Goal: Task Accomplishment & Management: Complete application form

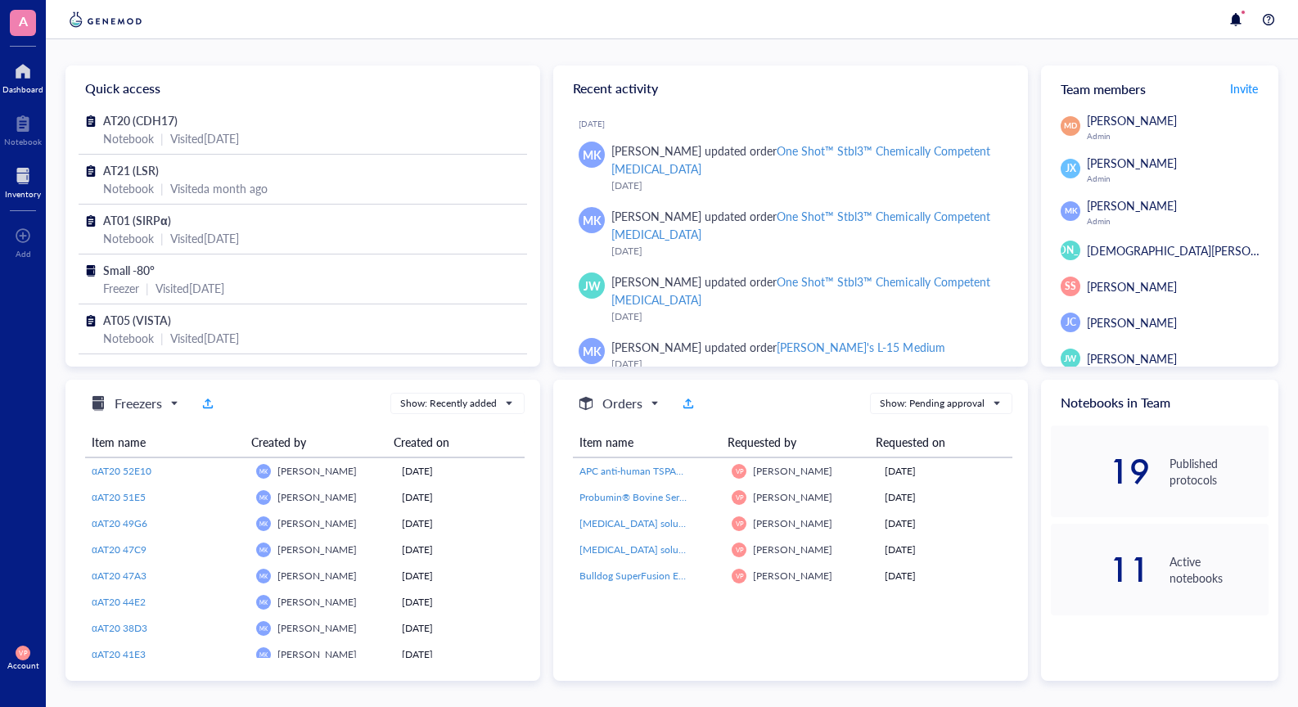
click at [34, 194] on div "Inventory" at bounding box center [23, 194] width 36 height 10
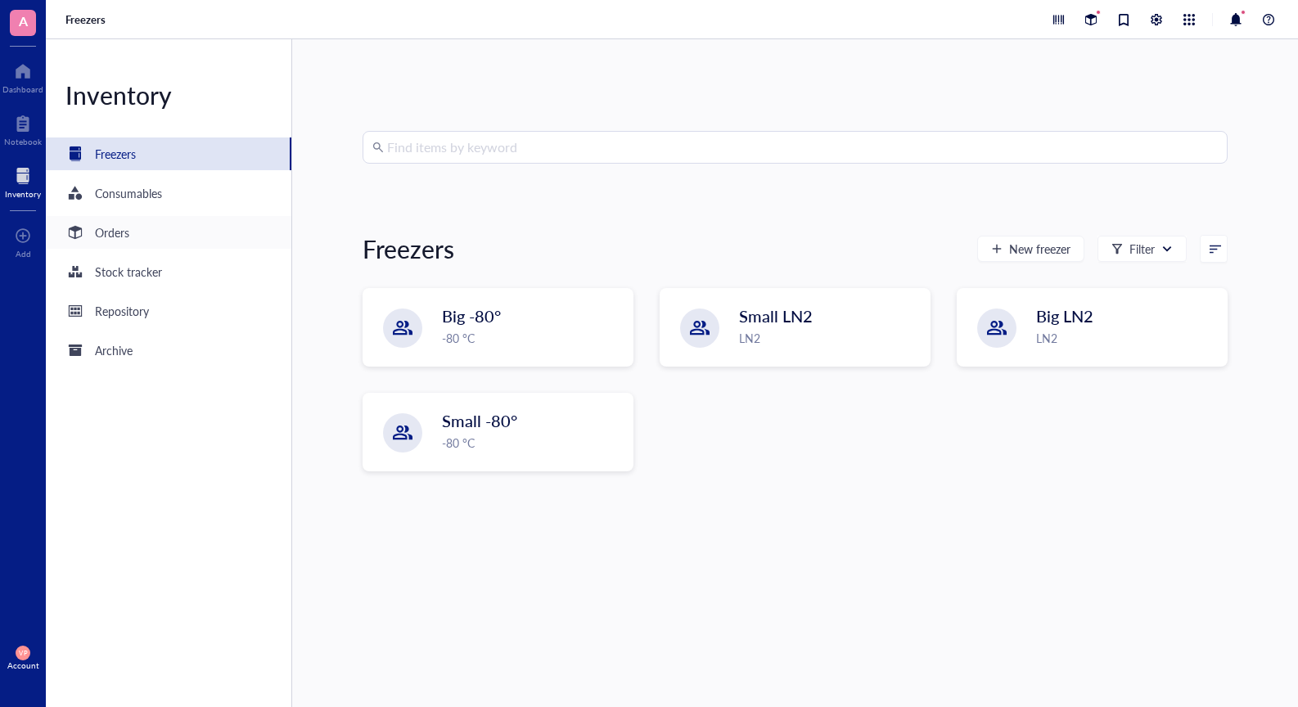
click at [129, 237] on div "Orders" at bounding box center [112, 232] width 34 height 18
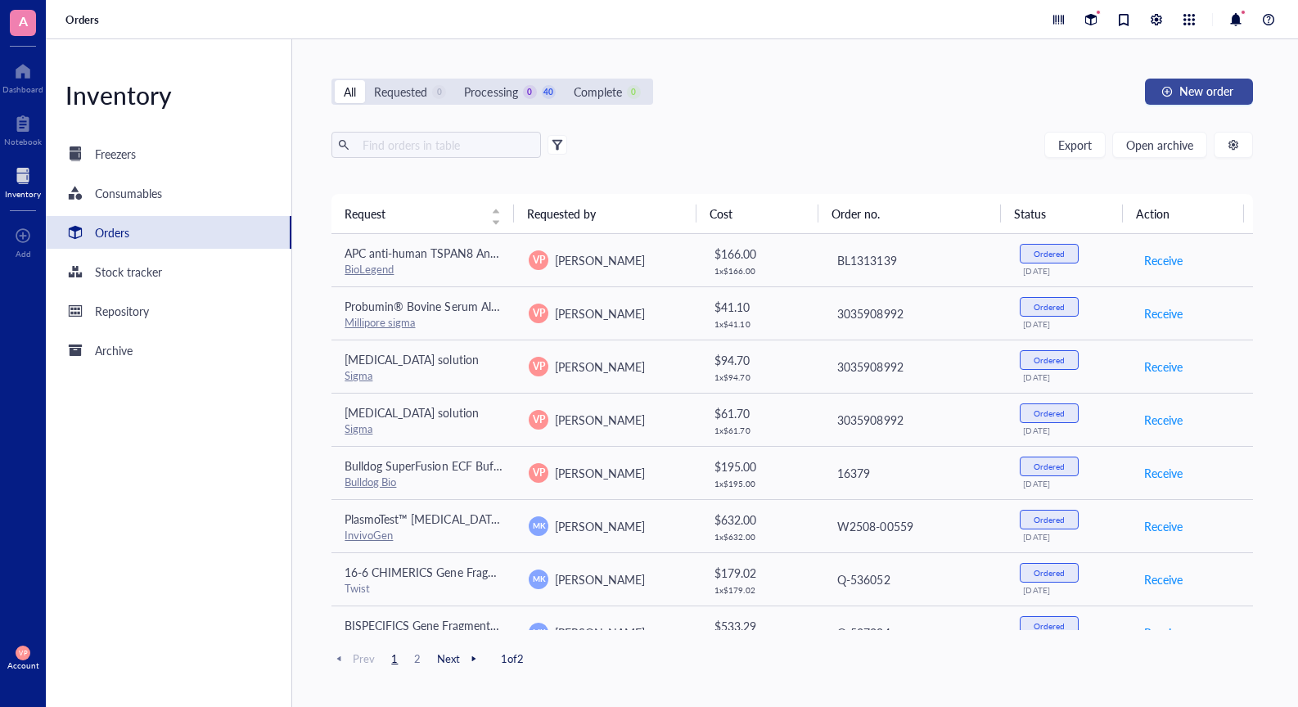
click at [1209, 88] on span "New order" at bounding box center [1206, 90] width 54 height 13
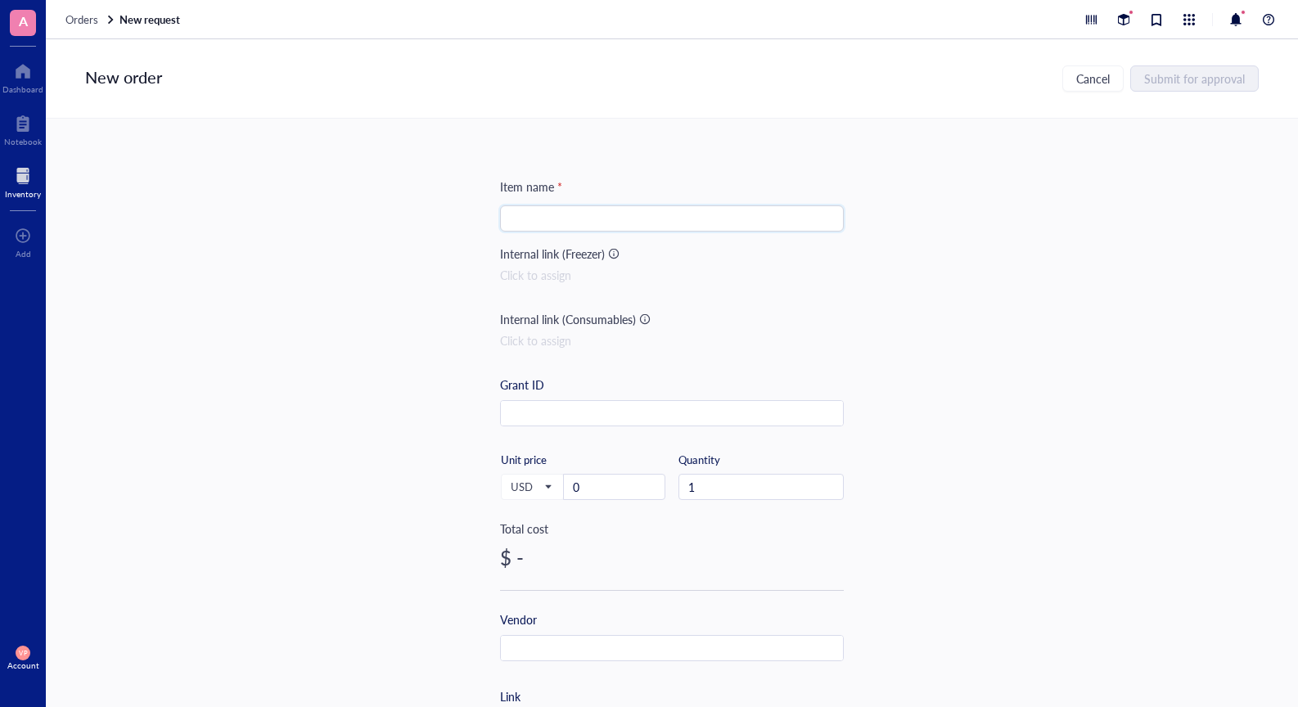
paste input "APC Mouse IgG1, κ Isotype Ctrl (FC) Antibody"
type input "APC Mouse IgG1, κ Isotype Ctrl (FC) Antibody"
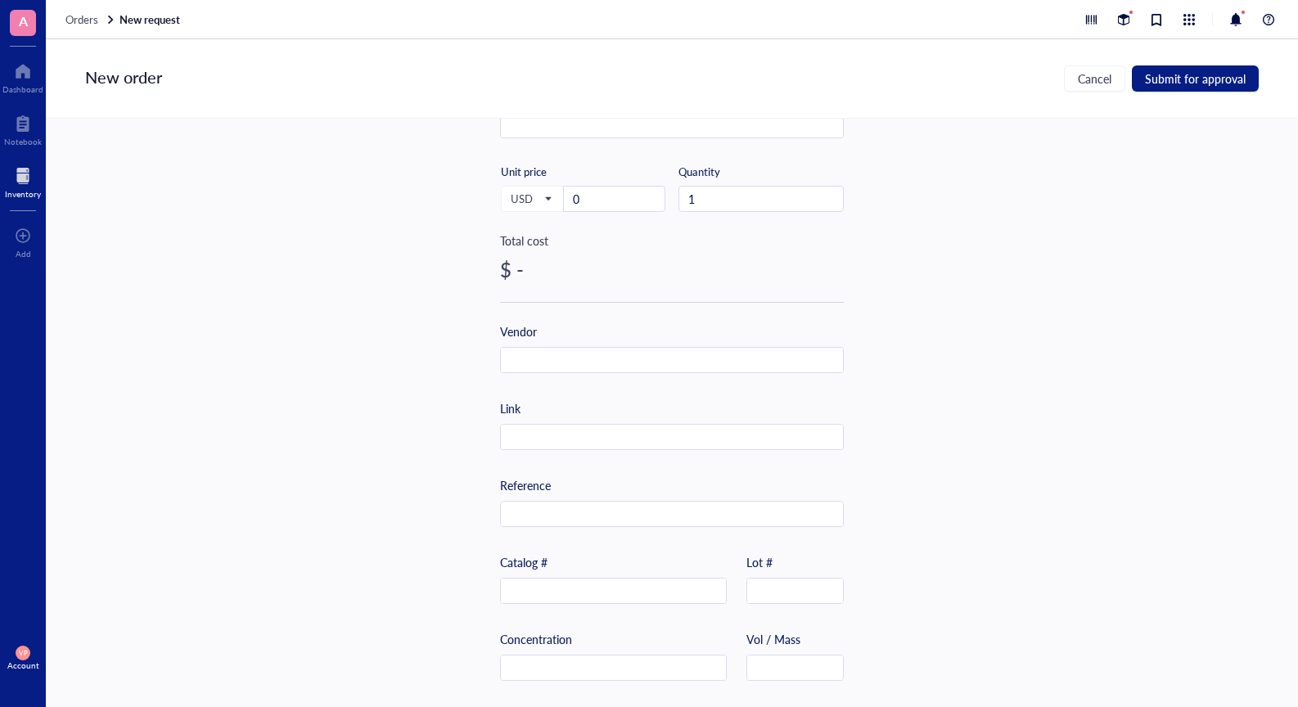
scroll to position [327, 0]
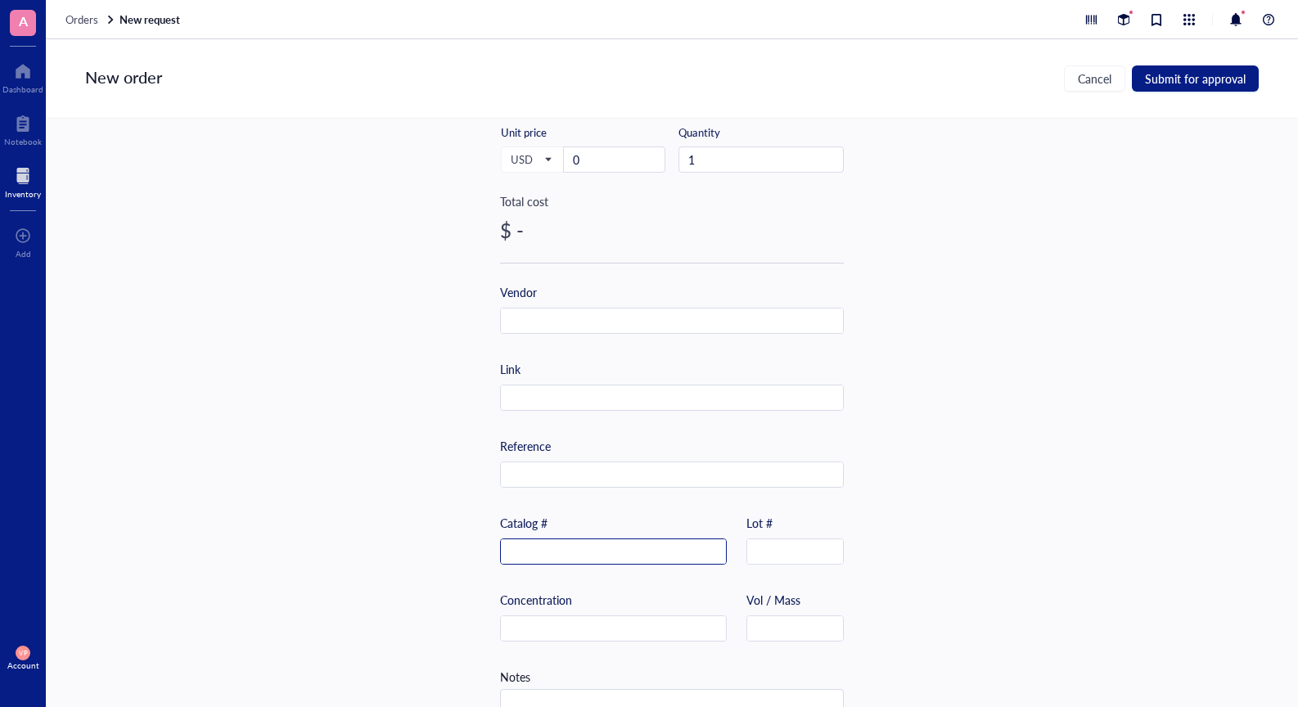
paste input "400122"
type input "400122"
paste input "[URL][DOMAIN_NAME]"
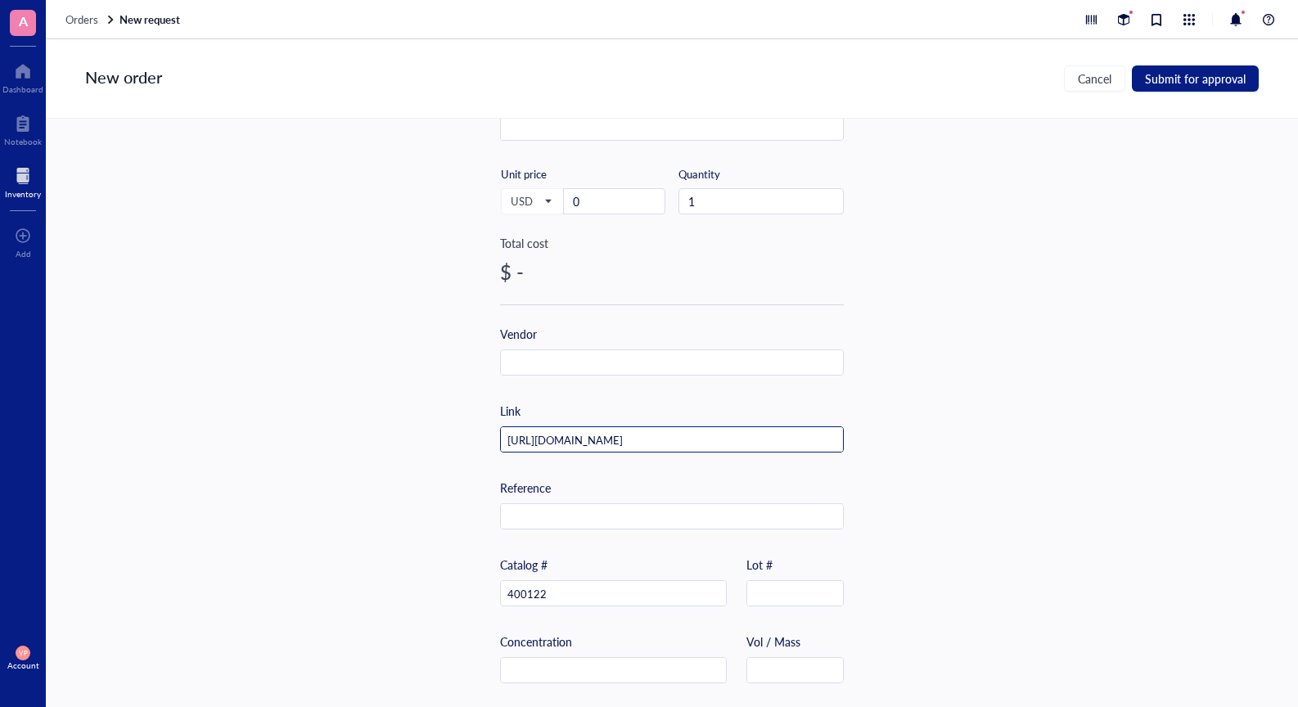
scroll to position [245, 0]
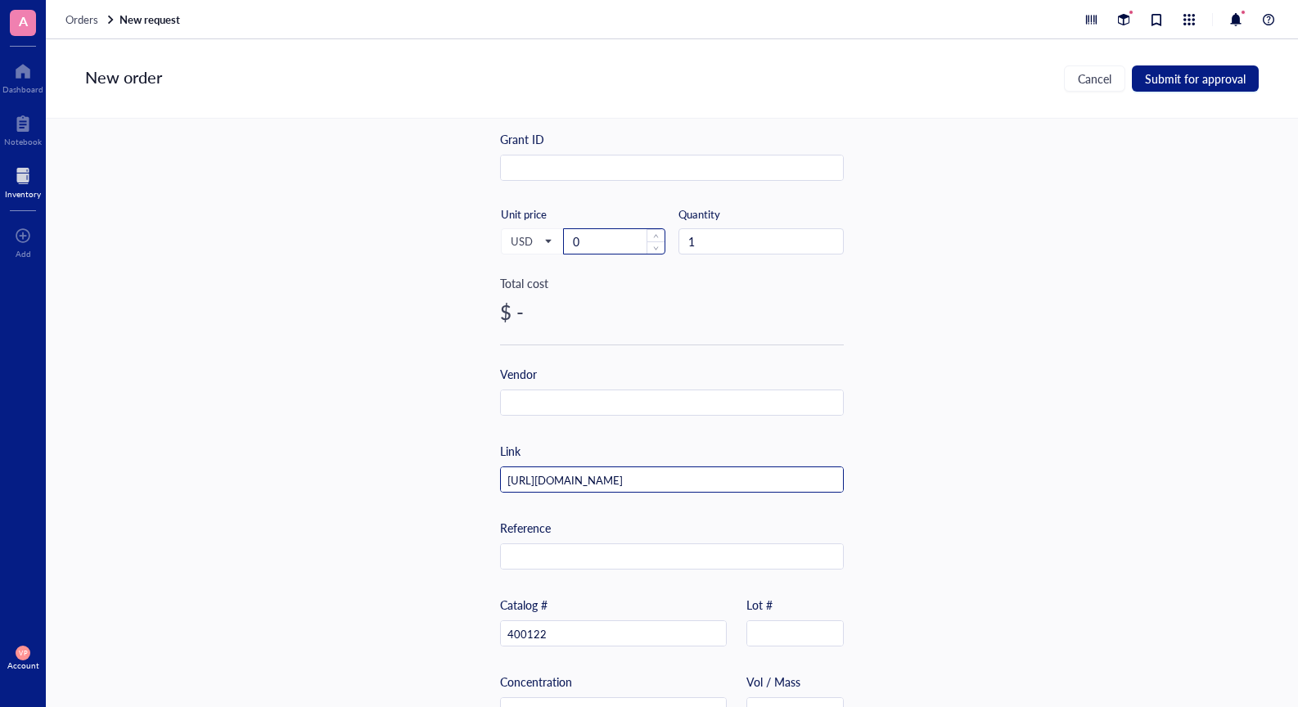
type input "[URL][DOMAIN_NAME]"
click at [583, 249] on input "0" at bounding box center [614, 241] width 101 height 25
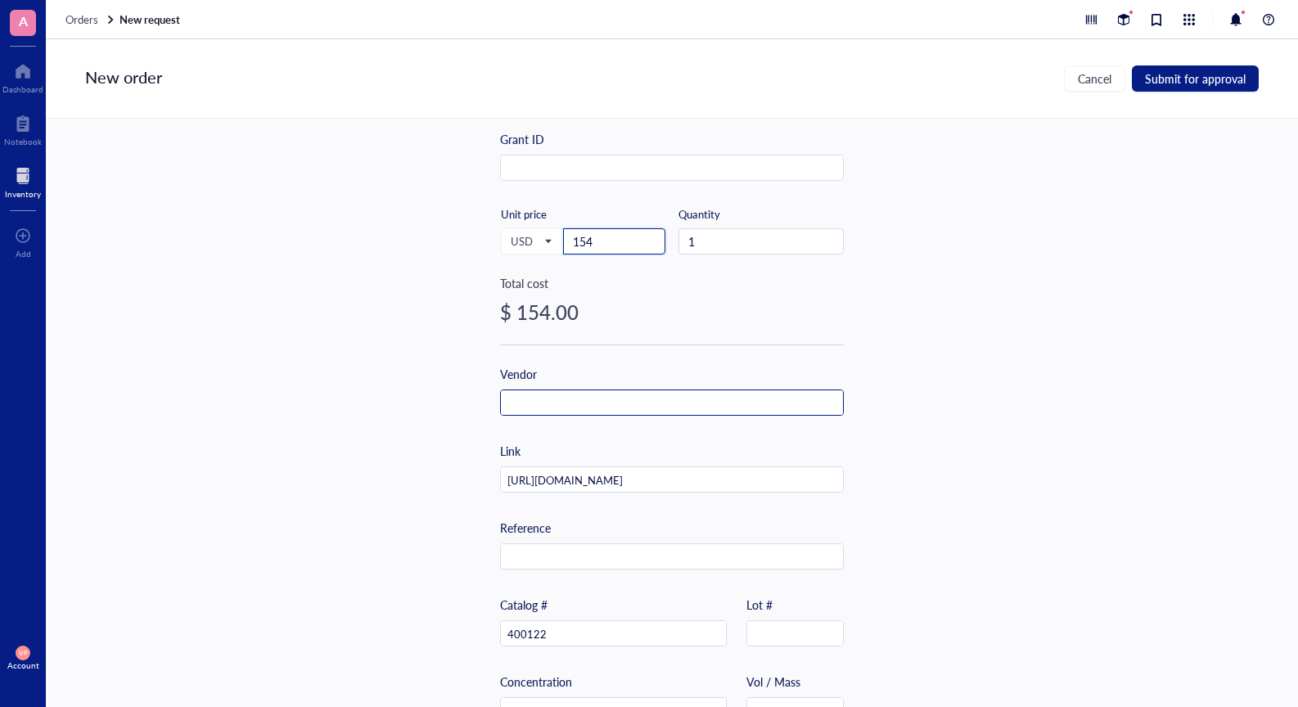
type input "154"
click at [589, 407] on input "text" at bounding box center [672, 403] width 342 height 26
click at [521, 404] on input "Bio Legend" at bounding box center [672, 403] width 342 height 26
type input "BioLegend"
drag, startPoint x: 589, startPoint y: 436, endPoint x: 596, endPoint y: 430, distance: 8.7
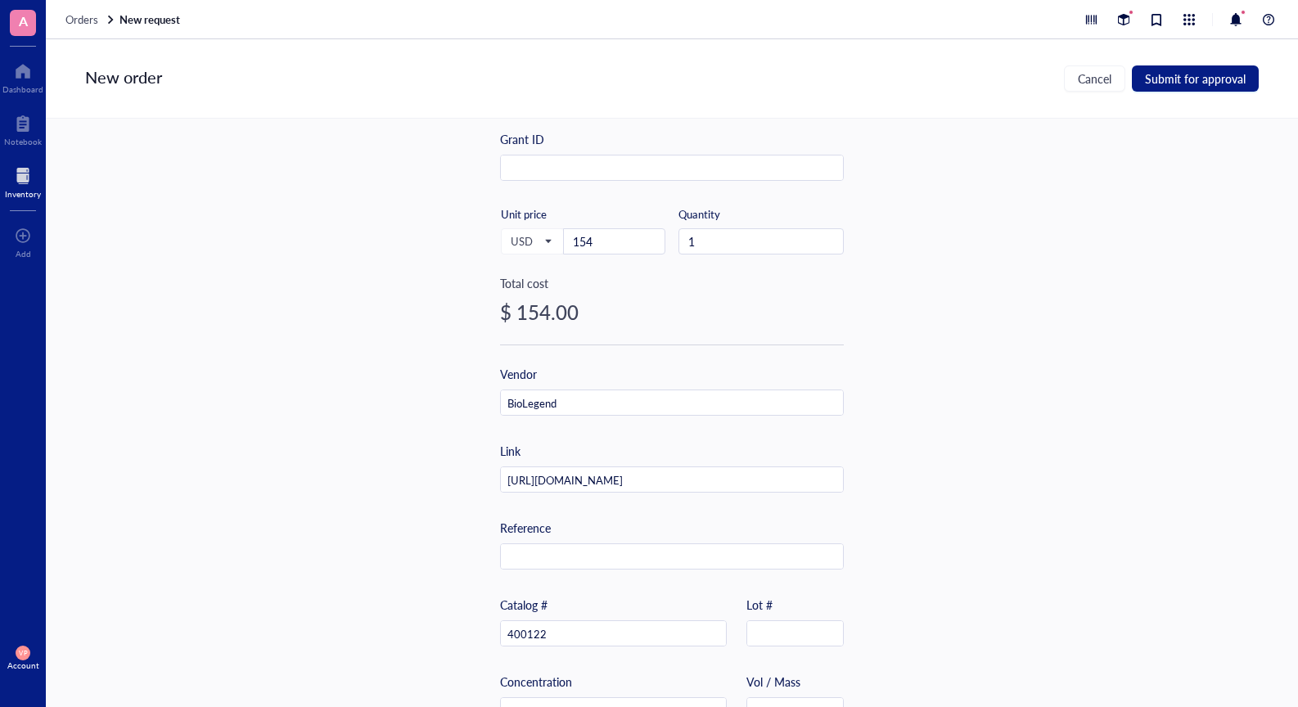
click at [590, 435] on div "Item name * APC Mouse IgG1, κ Isotype Ctrl (FC) Antibody Internal link (Freezer…" at bounding box center [672, 385] width 344 height 906
